Goal: Task Accomplishment & Management: Complete application form

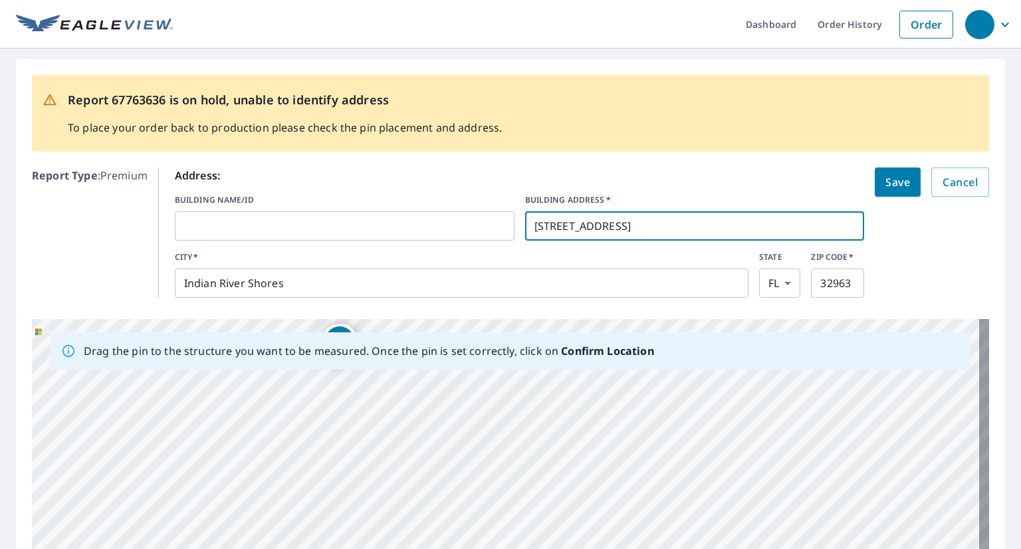
drag, startPoint x: 662, startPoint y: 229, endPoint x: 528, endPoint y: 222, distance: 134.5
click at [528, 222] on input "[STREET_ADDRESS]" at bounding box center [695, 225] width 340 height 37
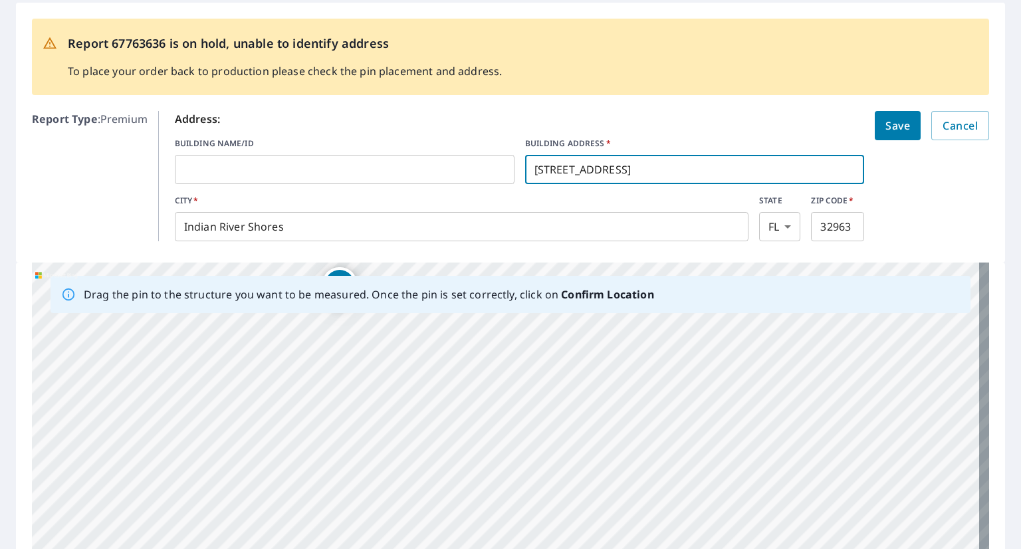
scroll to position [66, 0]
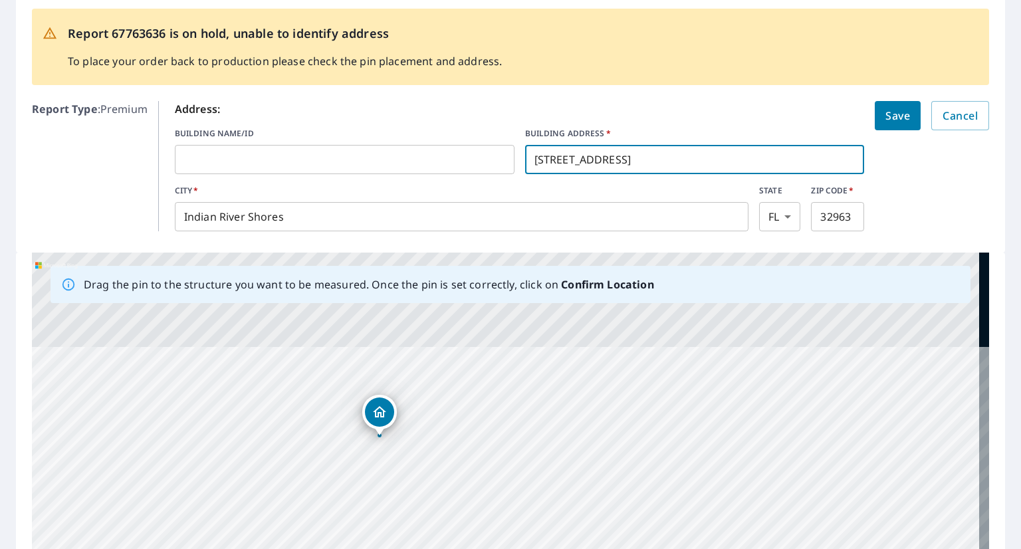
drag, startPoint x: 385, startPoint y: 377, endPoint x: 415, endPoint y: 524, distance: 149.9
click at [417, 530] on div "[STREET_ADDRESS]" at bounding box center [510, 461] width 957 height 417
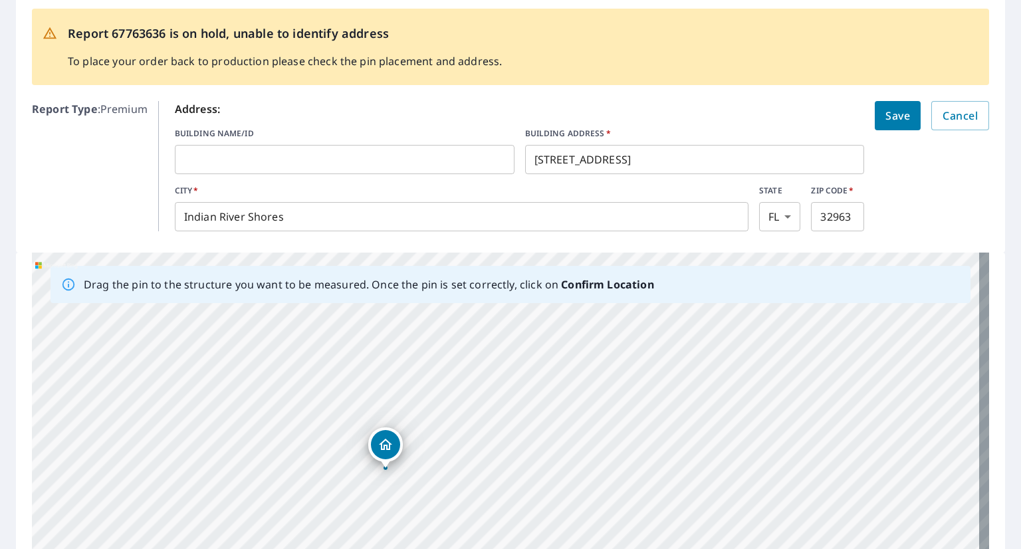
drag, startPoint x: 386, startPoint y: 403, endPoint x: 390, endPoint y: 437, distance: 34.2
click at [392, 442] on div "[STREET_ADDRESS]" at bounding box center [510, 461] width 957 height 417
drag, startPoint x: 718, startPoint y: 443, endPoint x: 705, endPoint y: 368, distance: 76.3
click at [705, 368] on div "[STREET_ADDRESS]" at bounding box center [510, 461] width 957 height 417
drag, startPoint x: 552, startPoint y: 384, endPoint x: 566, endPoint y: 365, distance: 23.7
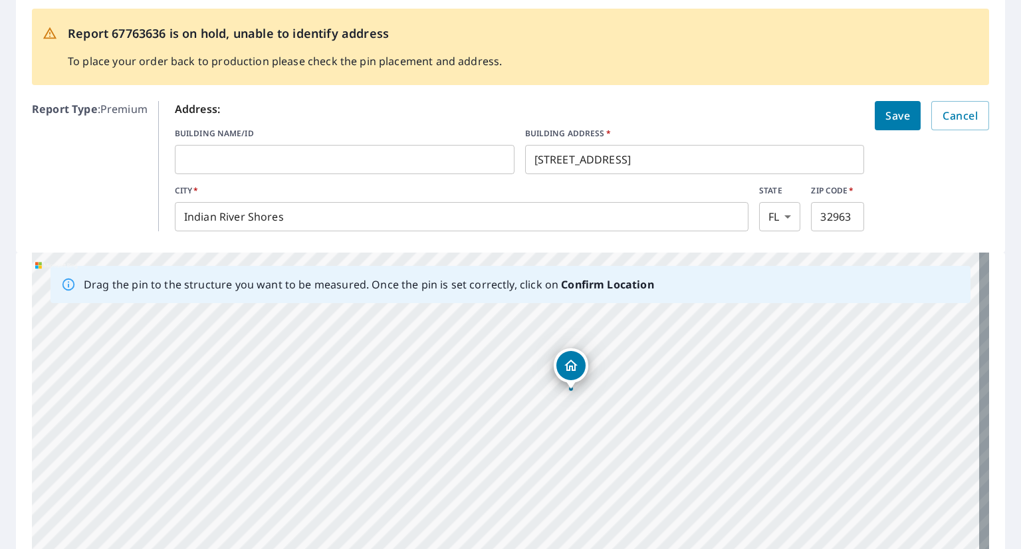
click at [566, 365] on div "[STREET_ADDRESS]" at bounding box center [510, 461] width 957 height 417
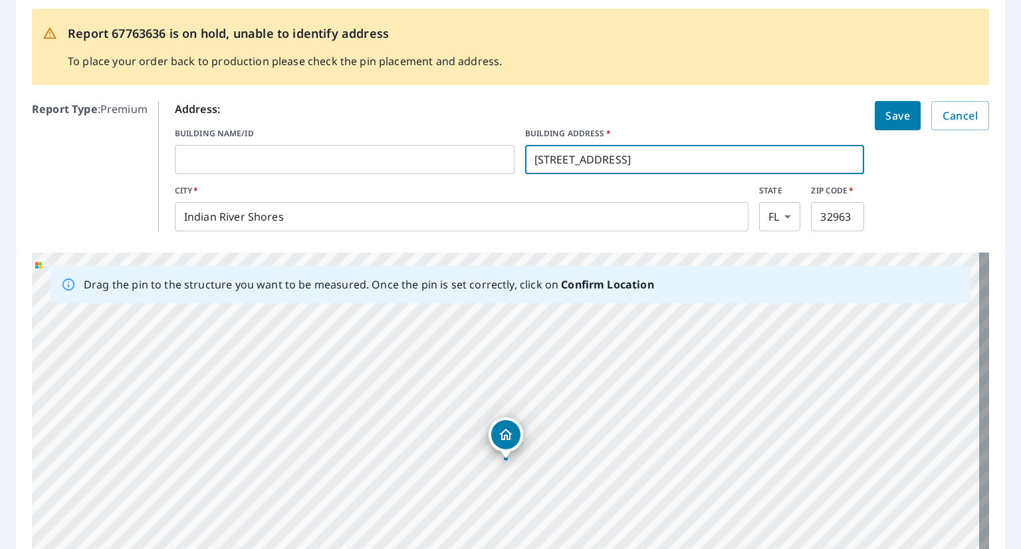
click at [549, 160] on input "[STREET_ADDRESS]" at bounding box center [695, 159] width 340 height 37
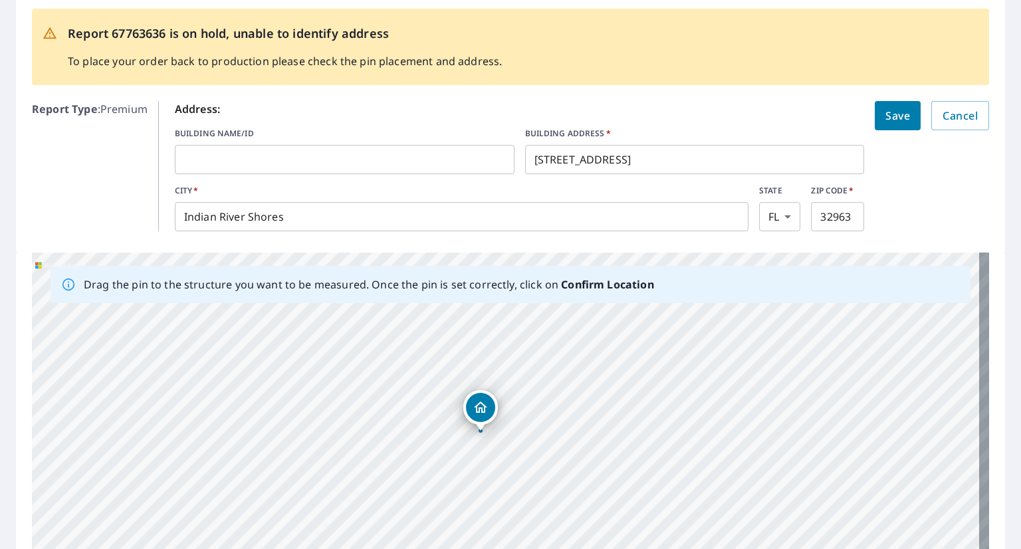
drag, startPoint x: 505, startPoint y: 445, endPoint x: 480, endPoint y: 417, distance: 37.6
click at [480, 417] on div "[STREET_ADDRESS]" at bounding box center [510, 461] width 957 height 417
drag, startPoint x: 508, startPoint y: 439, endPoint x: 527, endPoint y: 465, distance: 31.8
click at [527, 465] on div "[STREET_ADDRESS]" at bounding box center [510, 461] width 957 height 417
click at [553, 159] on input "[STREET_ADDRESS]" at bounding box center [695, 159] width 340 height 37
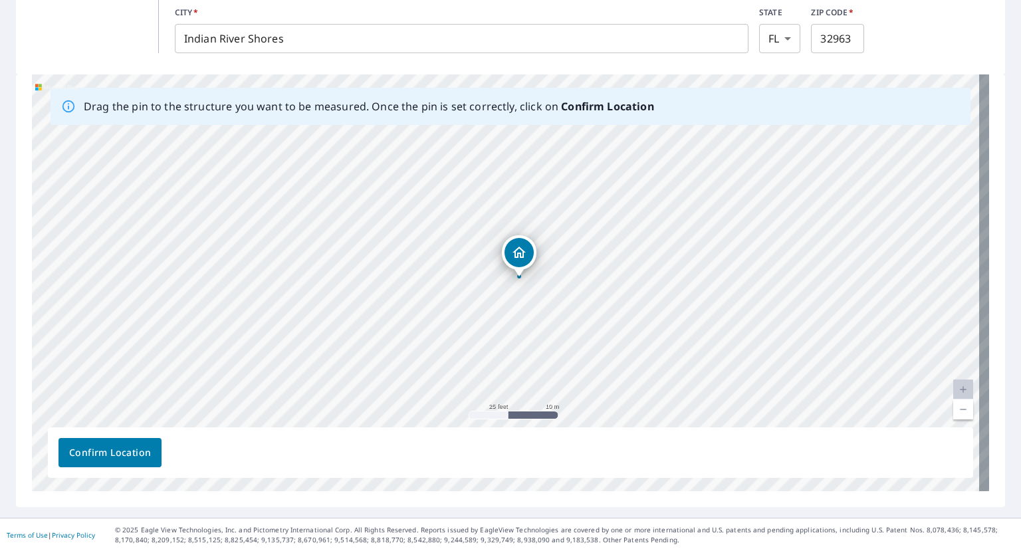
scroll to position [247, 0]
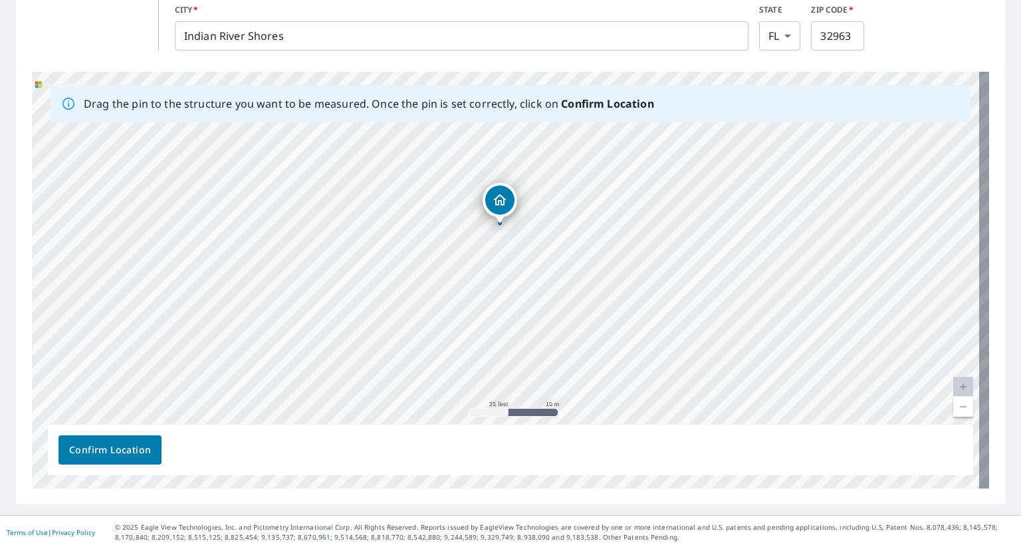
click at [497, 205] on div "[STREET_ADDRESS]" at bounding box center [510, 280] width 957 height 417
drag, startPoint x: 500, startPoint y: 259, endPoint x: 483, endPoint y: 227, distance: 35.4
click at [483, 227] on div "[STREET_ADDRESS]" at bounding box center [510, 280] width 957 height 417
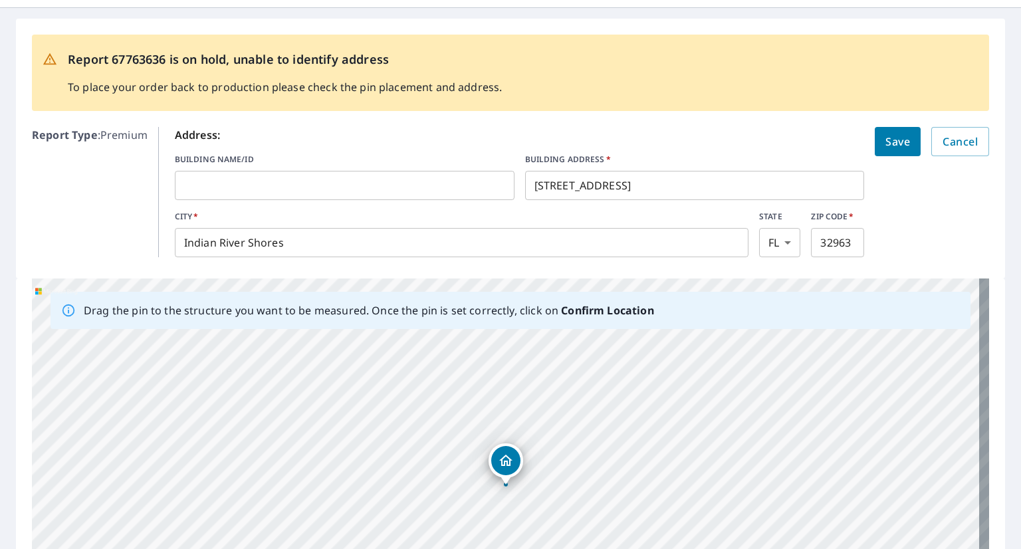
scroll to position [0, 0]
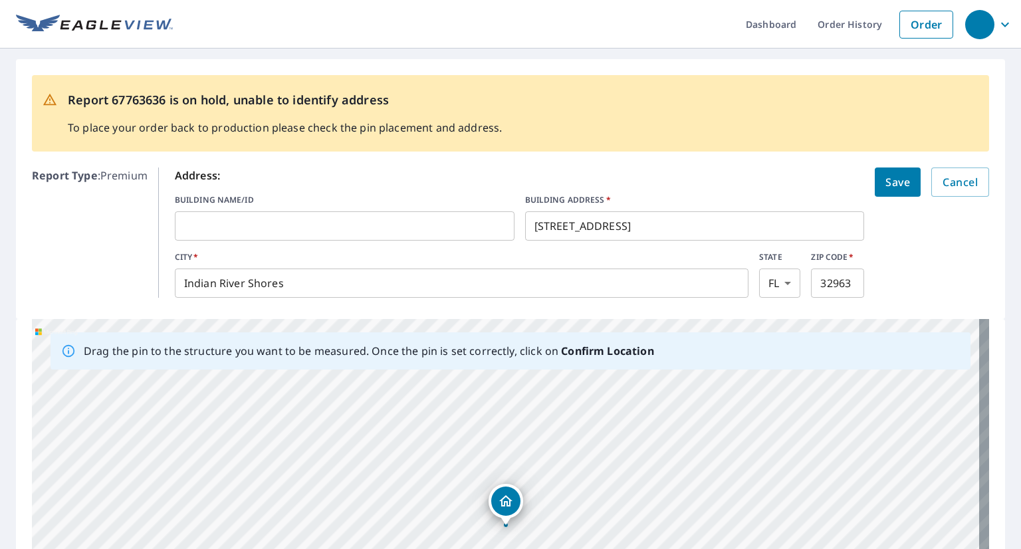
click at [555, 227] on input "[STREET_ADDRESS]" at bounding box center [695, 225] width 340 height 37
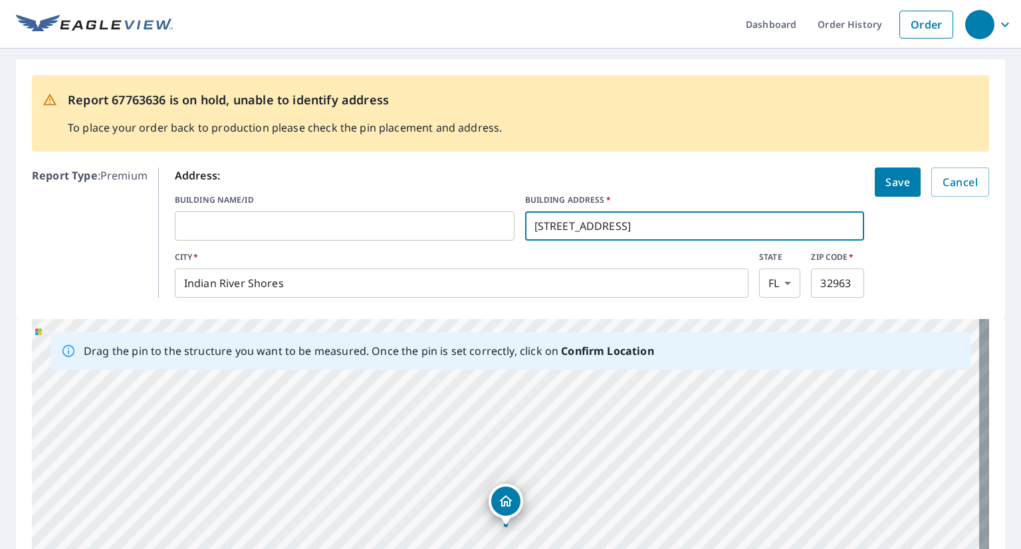
type input "[STREET_ADDRESS]"
click at [879, 171] on button "Save" at bounding box center [898, 182] width 46 height 29
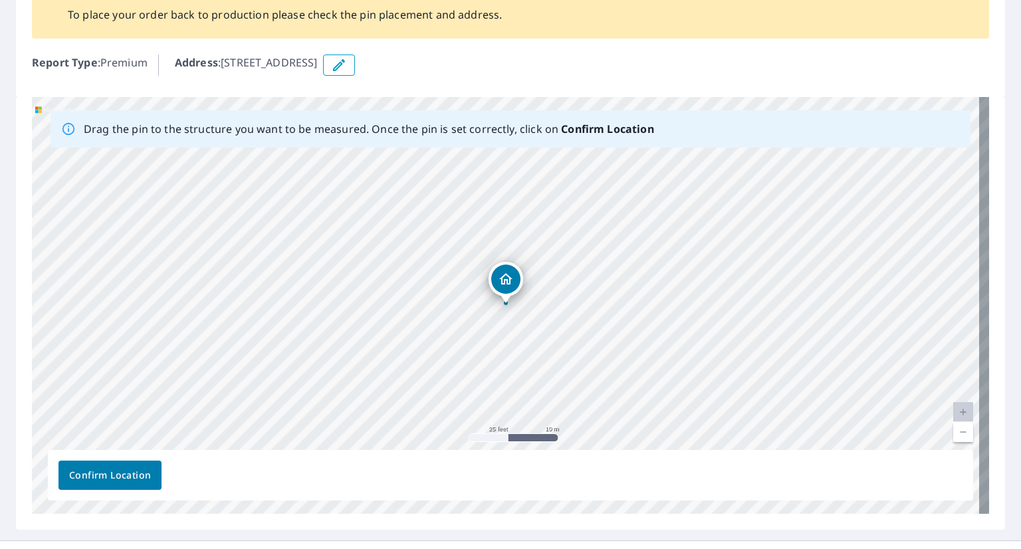
scroll to position [138, 0]
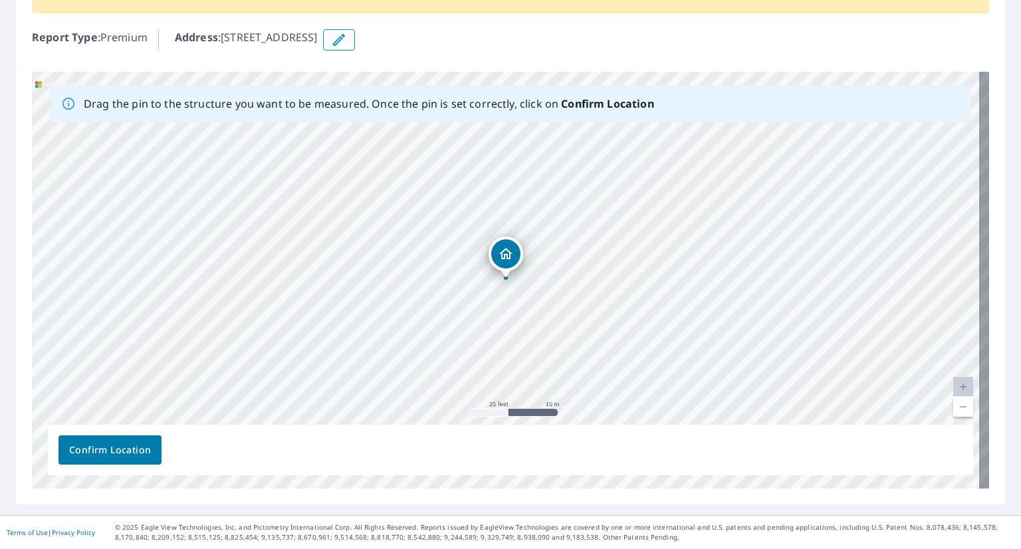
click at [90, 450] on span "Confirm Location" at bounding box center [110, 450] width 82 height 17
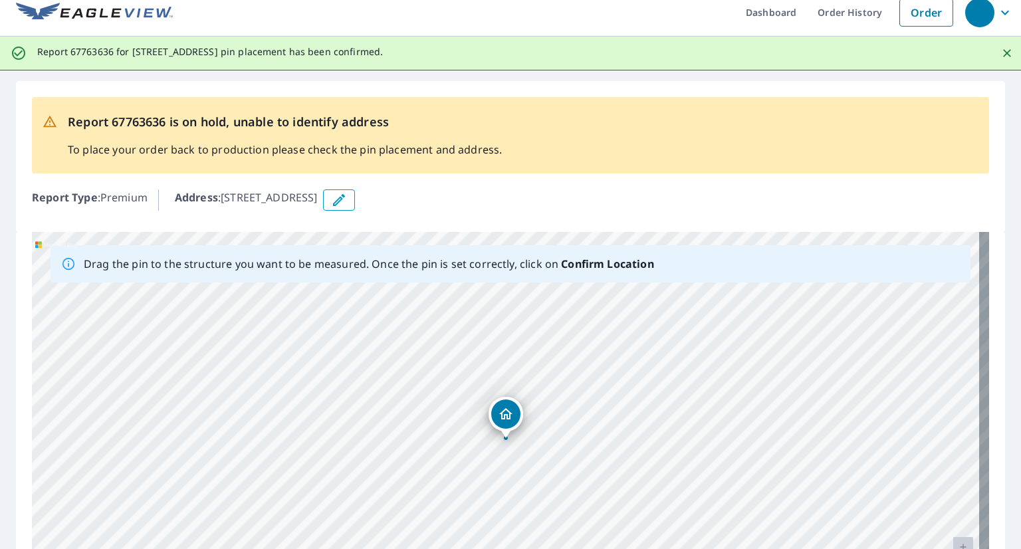
scroll to position [0, 0]
